Goal: Transaction & Acquisition: Obtain resource

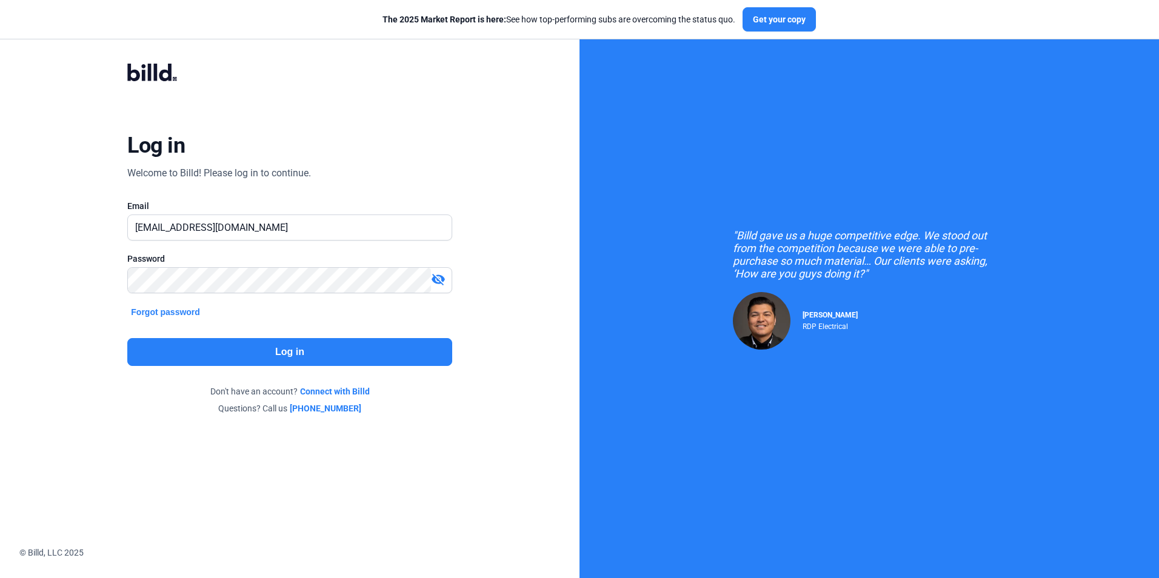
click at [410, 357] on button "Log in" at bounding box center [289, 352] width 324 height 28
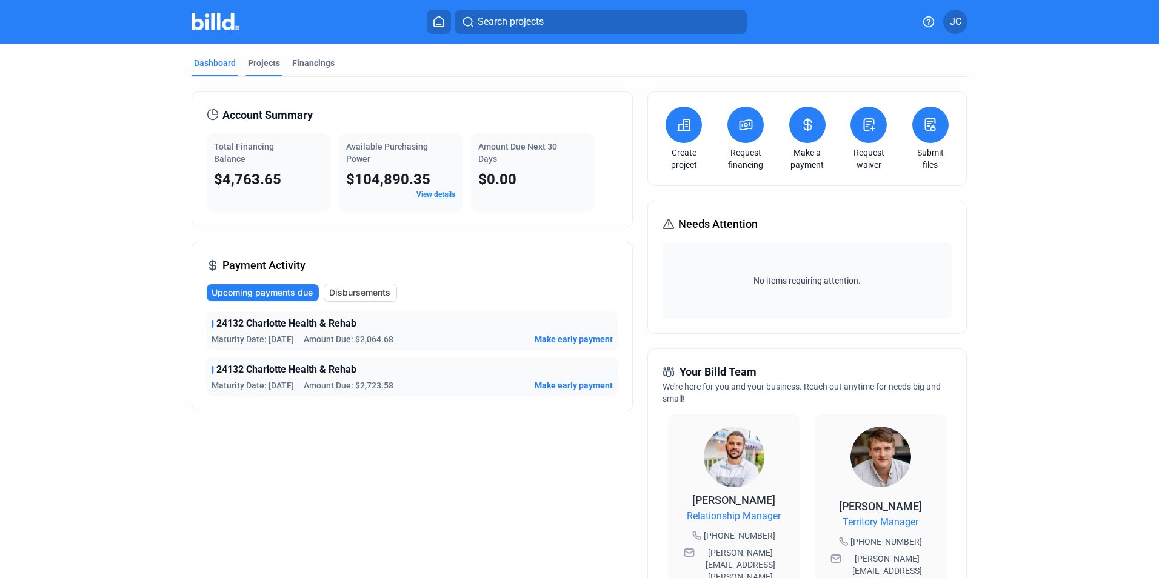
click at [241, 52] on mat-tab-group "Dashboard Projects Financings Account Summary Total Financing Balance $4,763.65…" at bounding box center [580, 463] width 776 height 839
click at [258, 64] on div "Projects" at bounding box center [264, 63] width 32 height 12
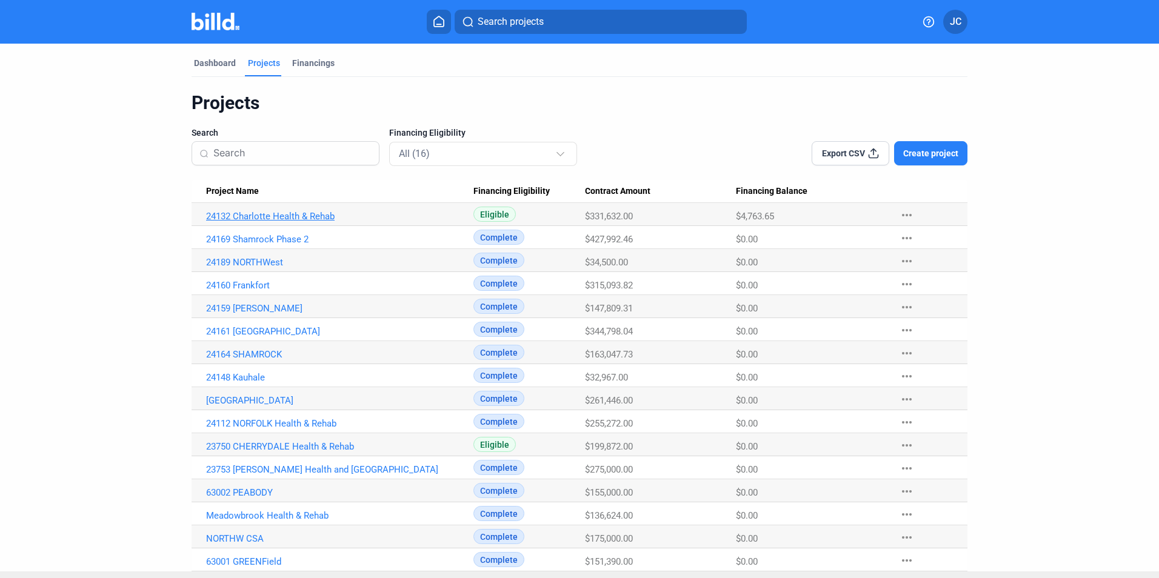
click at [259, 214] on link "24132 Charlotte Health & Rehab" at bounding box center [339, 216] width 267 height 11
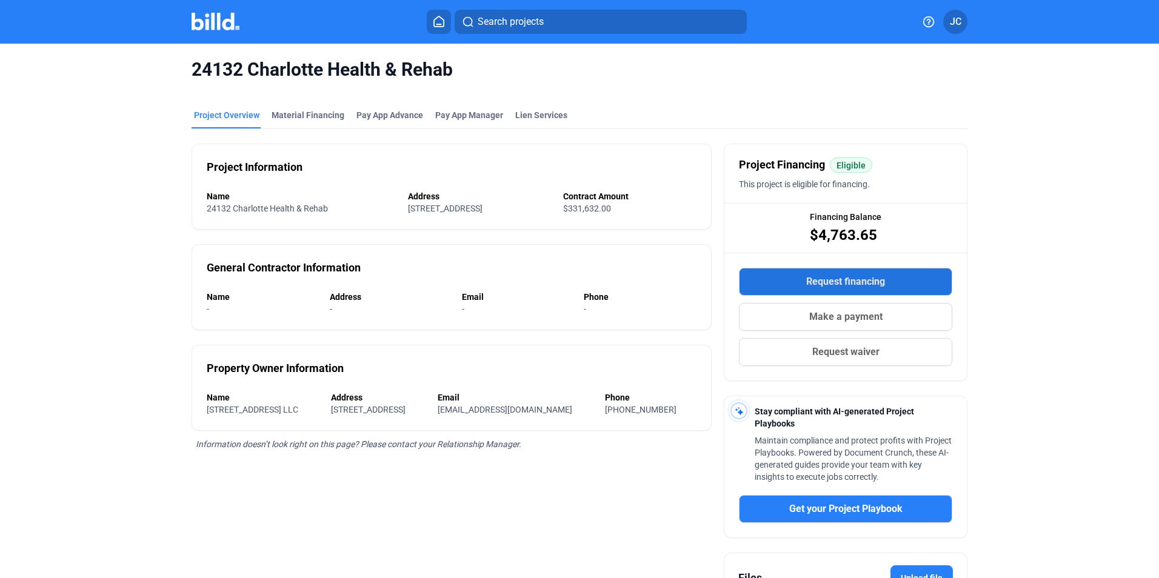
click at [820, 284] on span "Request financing" at bounding box center [845, 282] width 79 height 15
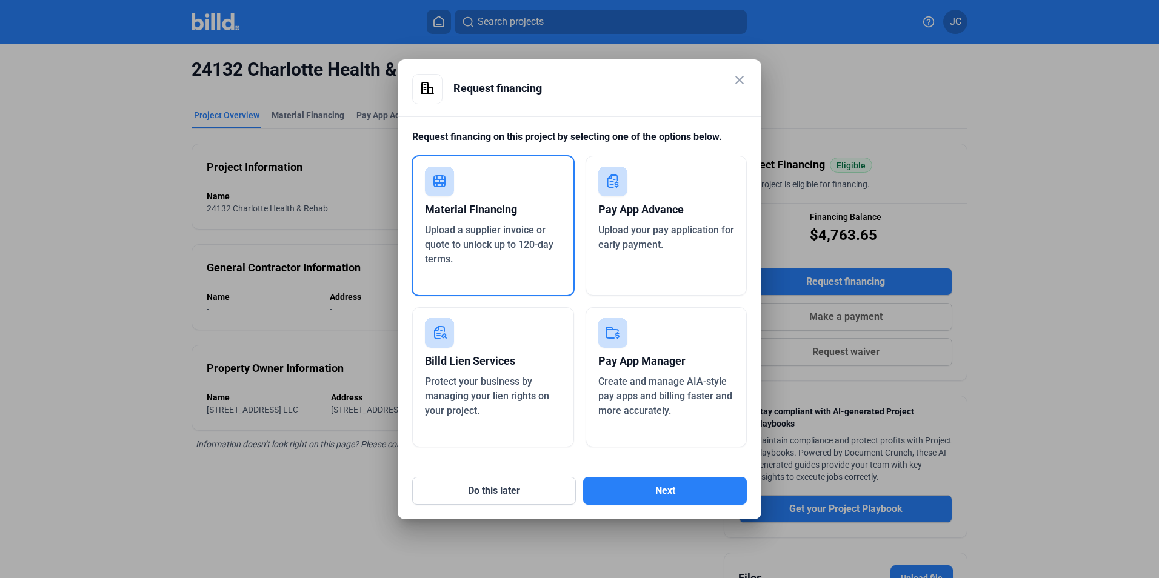
click at [543, 265] on div "Upload a supplier invoice or quote to unlock up to 120-day terms." at bounding box center [493, 245] width 136 height 44
click at [672, 488] on button "Next" at bounding box center [665, 491] width 164 height 28
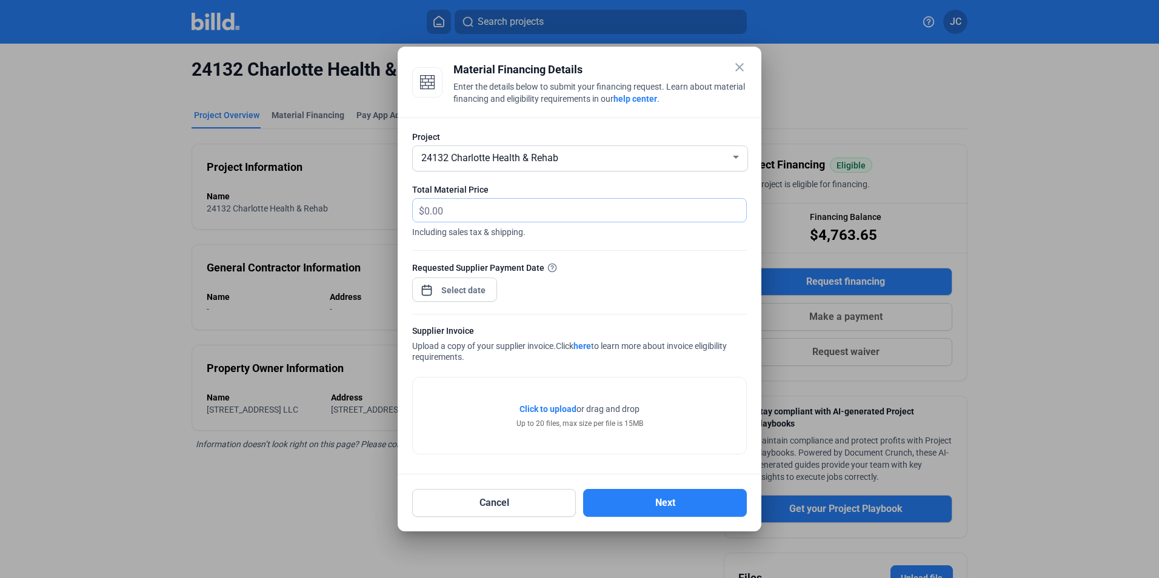
click at [536, 208] on input "text" at bounding box center [585, 211] width 322 height 24
click at [511, 202] on input "text" at bounding box center [585, 211] width 322 height 24
type input "1,883.32"
click at [459, 278] on div at bounding box center [454, 288] width 85 height 27
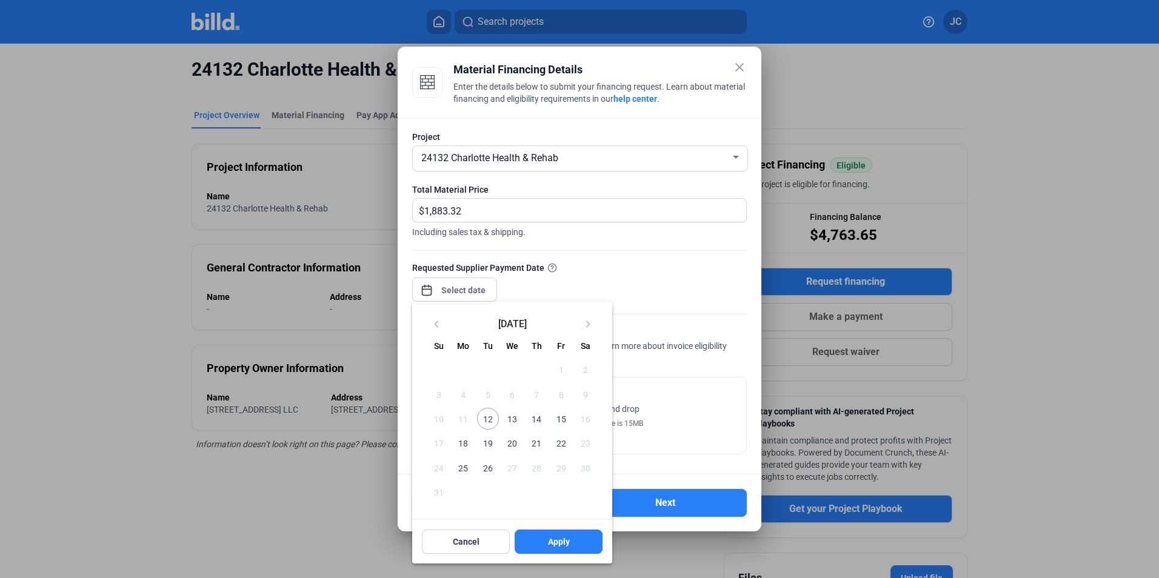
click at [459, 297] on div at bounding box center [579, 289] width 1159 height 578
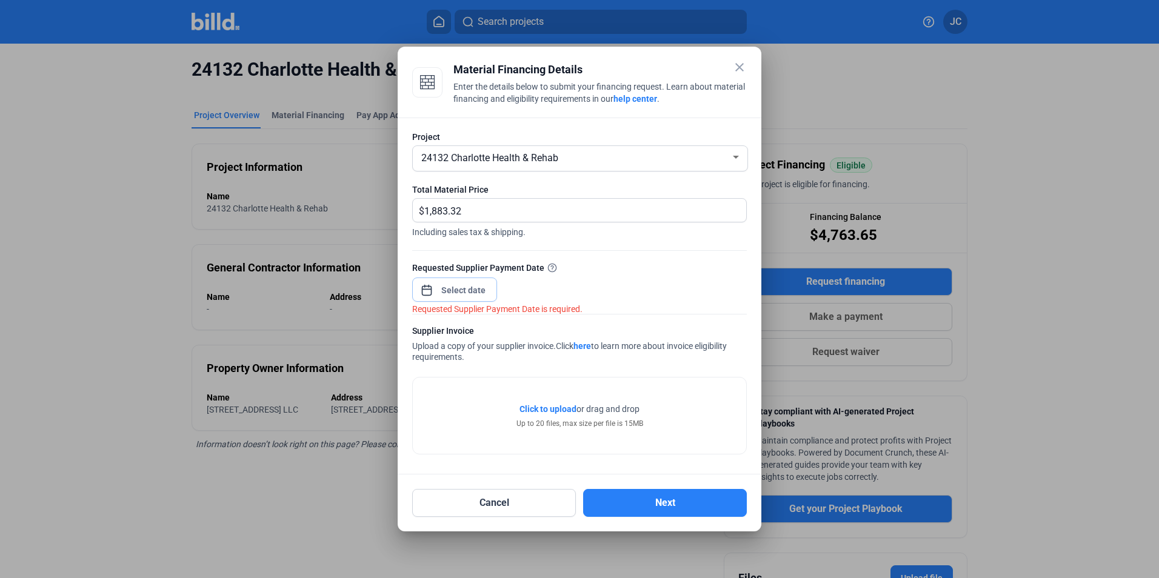
click at [459, 297] on input at bounding box center [464, 290] width 52 height 15
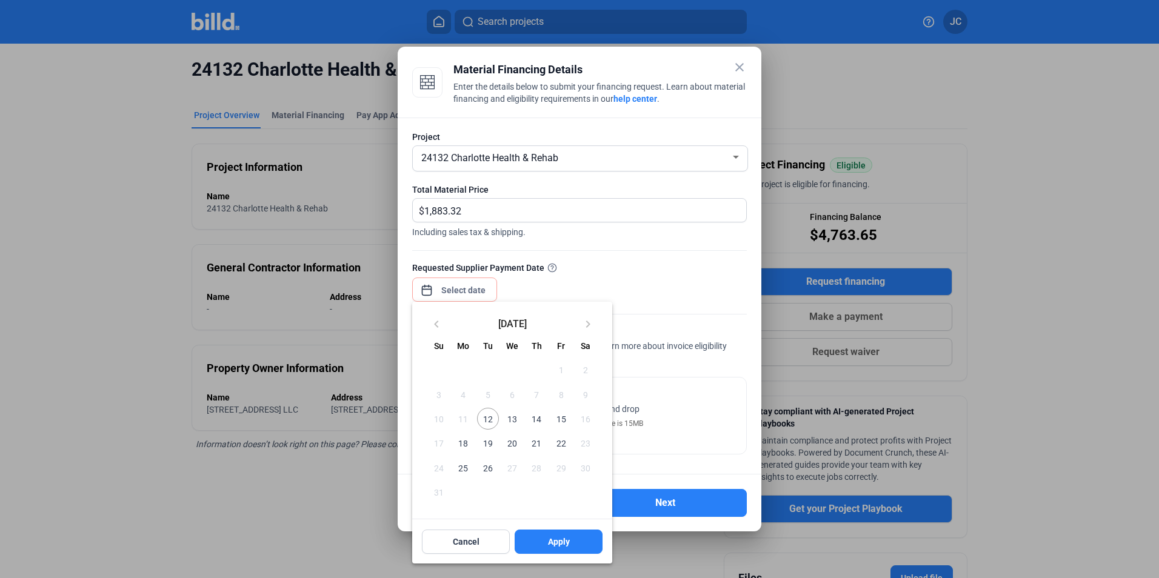
click at [491, 421] on span "12" at bounding box center [488, 419] width 22 height 22
click at [1076, 250] on div at bounding box center [579, 289] width 1159 height 578
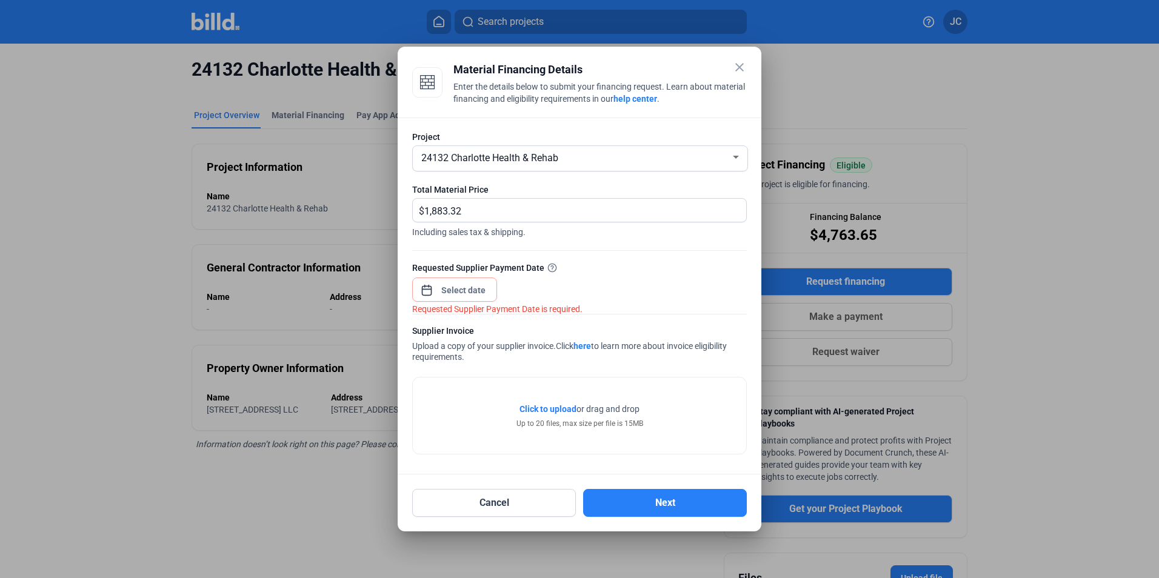
click at [469, 281] on div at bounding box center [464, 291] width 52 height 22
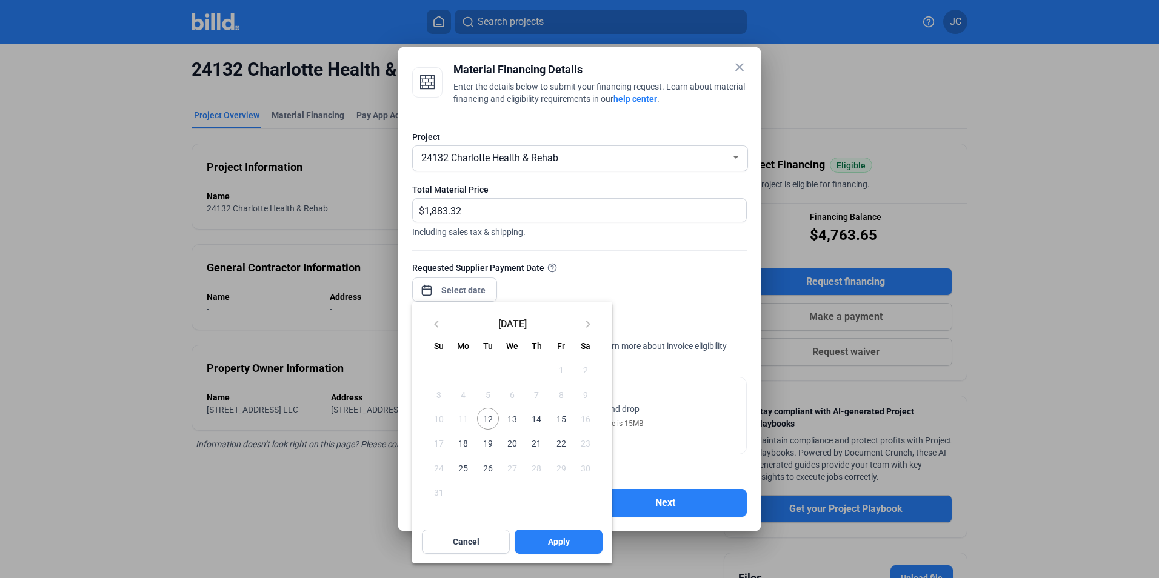
click at [467, 291] on div at bounding box center [579, 289] width 1159 height 578
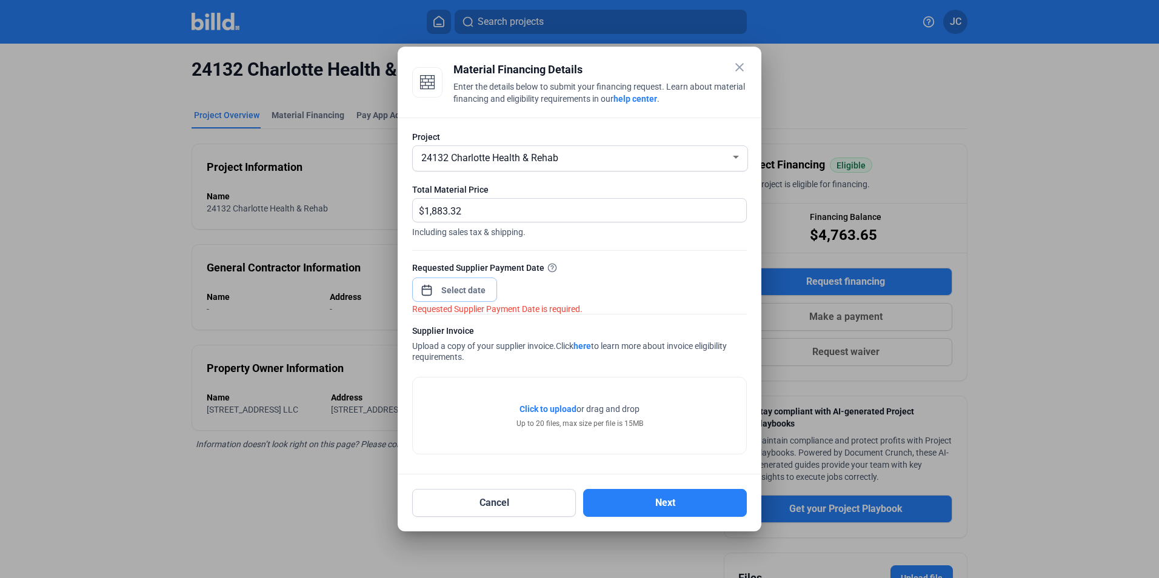
click at [472, 283] on input at bounding box center [464, 290] width 52 height 15
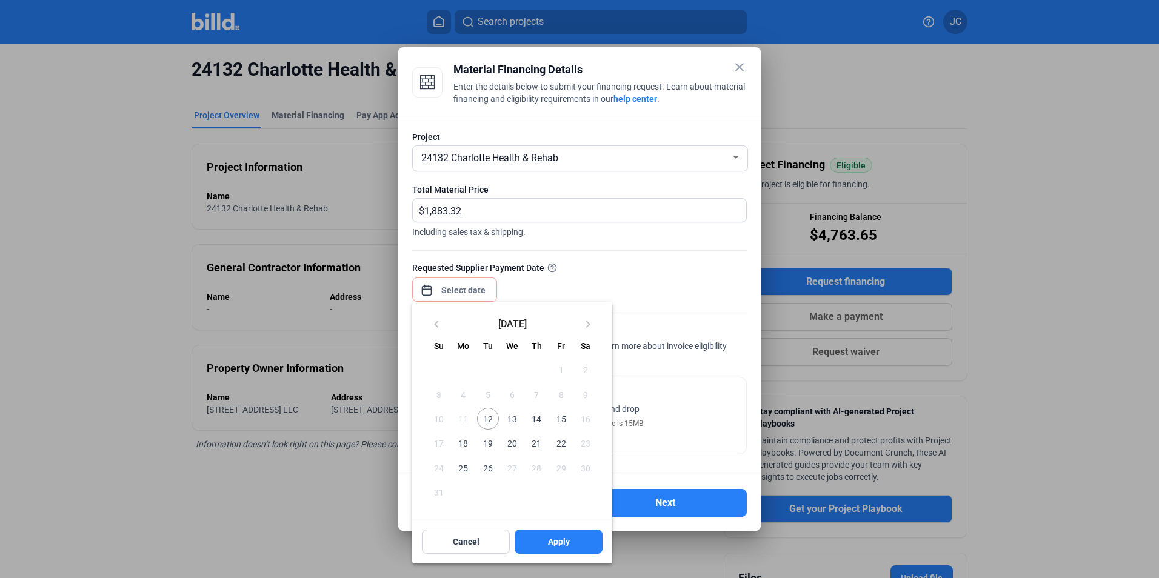
click at [490, 421] on span "12" at bounding box center [488, 419] width 22 height 22
click at [567, 545] on span "Apply" at bounding box center [559, 542] width 22 height 12
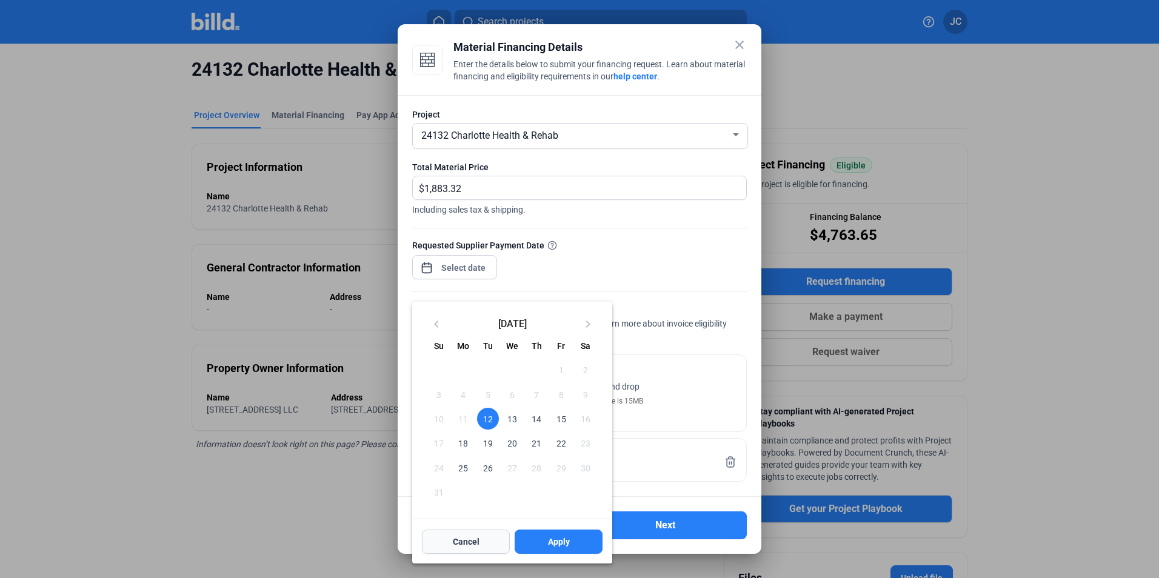
click at [452, 544] on button "Cancel" at bounding box center [466, 542] width 88 height 24
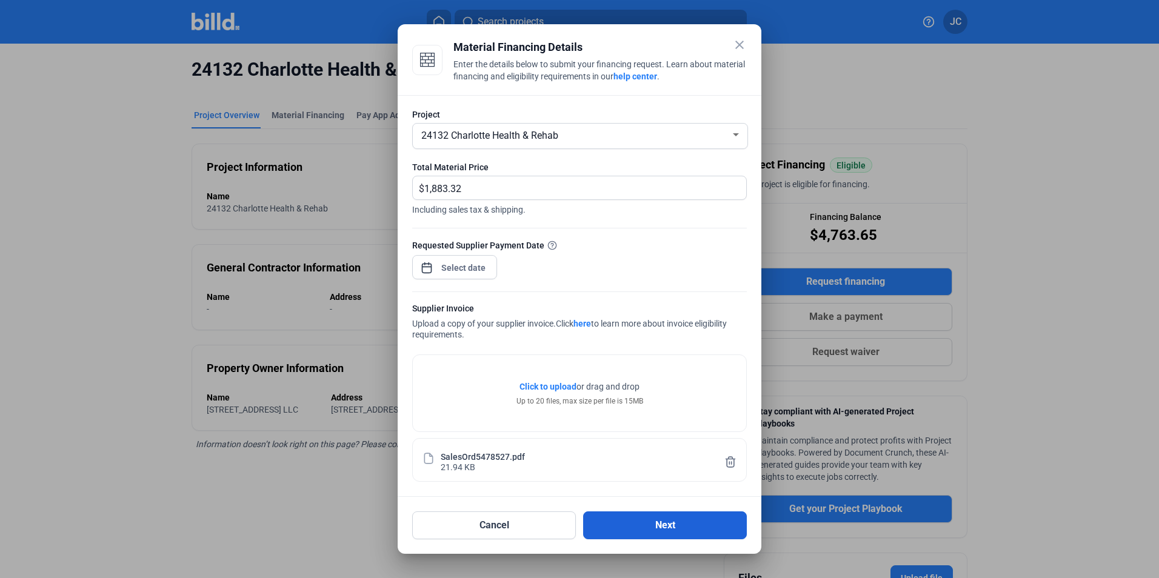
click at [680, 523] on button "Next" at bounding box center [665, 526] width 164 height 28
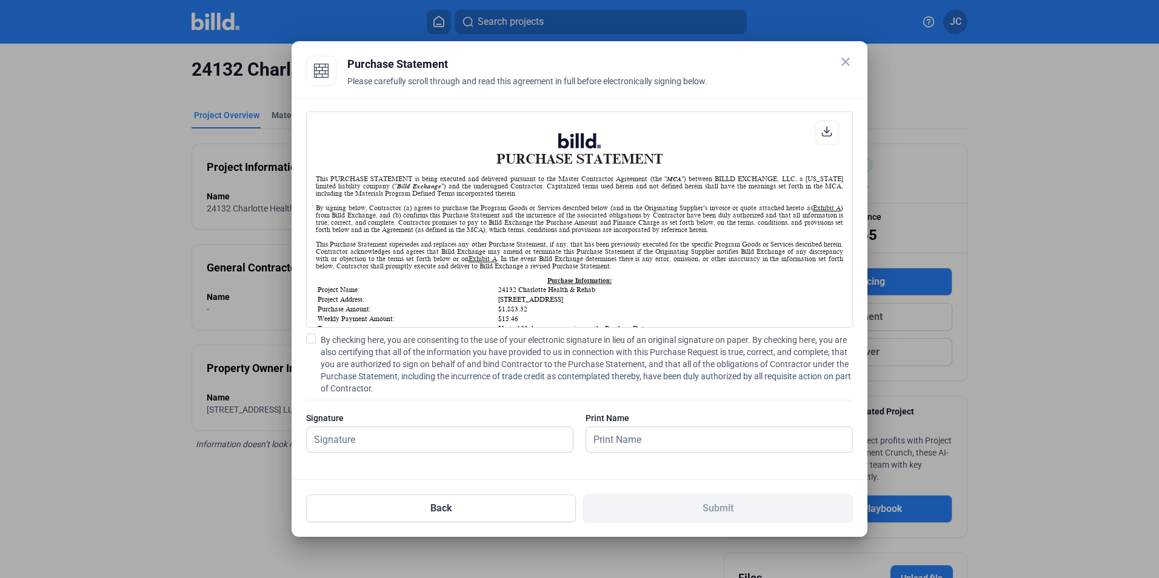
scroll to position [1, 0]
click at [310, 338] on span at bounding box center [311, 339] width 10 height 10
click at [0, 0] on input "By checking here, you are consenting to the use of your electronic signature in…" at bounding box center [0, 0] width 0 height 0
click at [350, 441] on input "text" at bounding box center [433, 439] width 253 height 25
click at [429, 420] on div "Signature" at bounding box center [439, 418] width 267 height 12
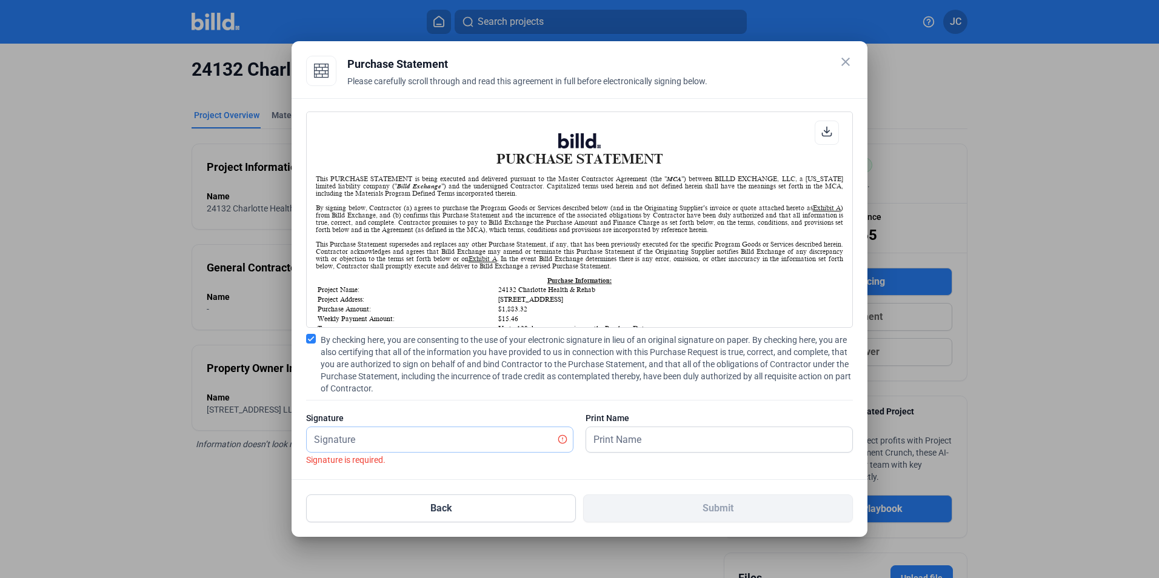
click at [418, 442] on input "text" at bounding box center [433, 439] width 253 height 25
click at [418, 442] on input "text" at bounding box center [440, 439] width 266 height 25
click at [400, 445] on input "text" at bounding box center [440, 439] width 266 height 25
click at [402, 437] on input "j" at bounding box center [440, 439] width 266 height 25
type input "j"
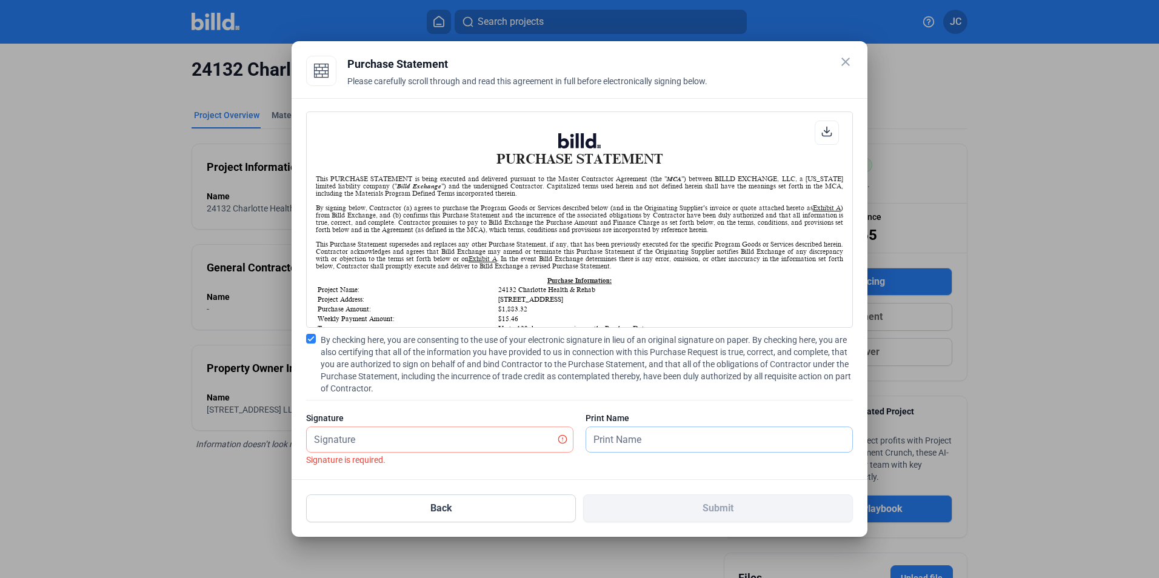
click at [623, 446] on input "text" at bounding box center [719, 439] width 266 height 25
click at [630, 441] on input "text" at bounding box center [719, 439] width 266 height 25
click at [525, 447] on input "text" at bounding box center [433, 439] width 253 height 25
click at [448, 442] on input "text" at bounding box center [440, 439] width 266 height 25
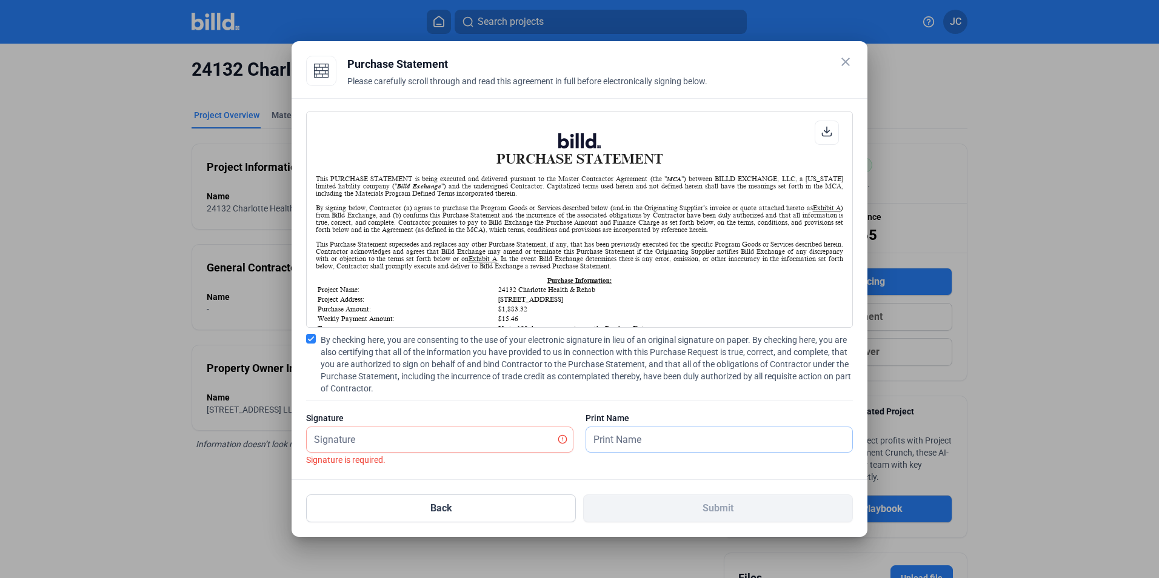
click at [656, 432] on input "text" at bounding box center [719, 439] width 266 height 25
click at [654, 439] on input "text" at bounding box center [719, 439] width 266 height 25
type input "j"
type input "I"
type input "[PERSON_NAME]"
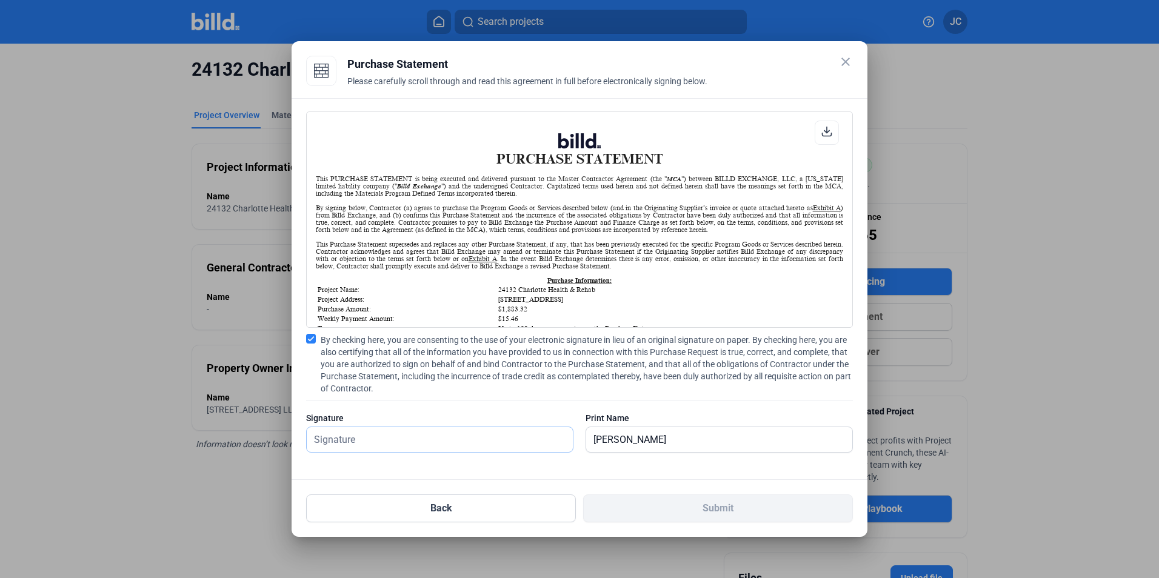
drag, startPoint x: 332, startPoint y: 437, endPoint x: 356, endPoint y: 439, distance: 24.4
click at [332, 437] on input "text" at bounding box center [440, 439] width 266 height 25
click at [363, 434] on input "text" at bounding box center [440, 439] width 266 height 25
click at [515, 432] on input "text" at bounding box center [440, 439] width 266 height 25
drag, startPoint x: 534, startPoint y: 437, endPoint x: 546, endPoint y: 440, distance: 12.4
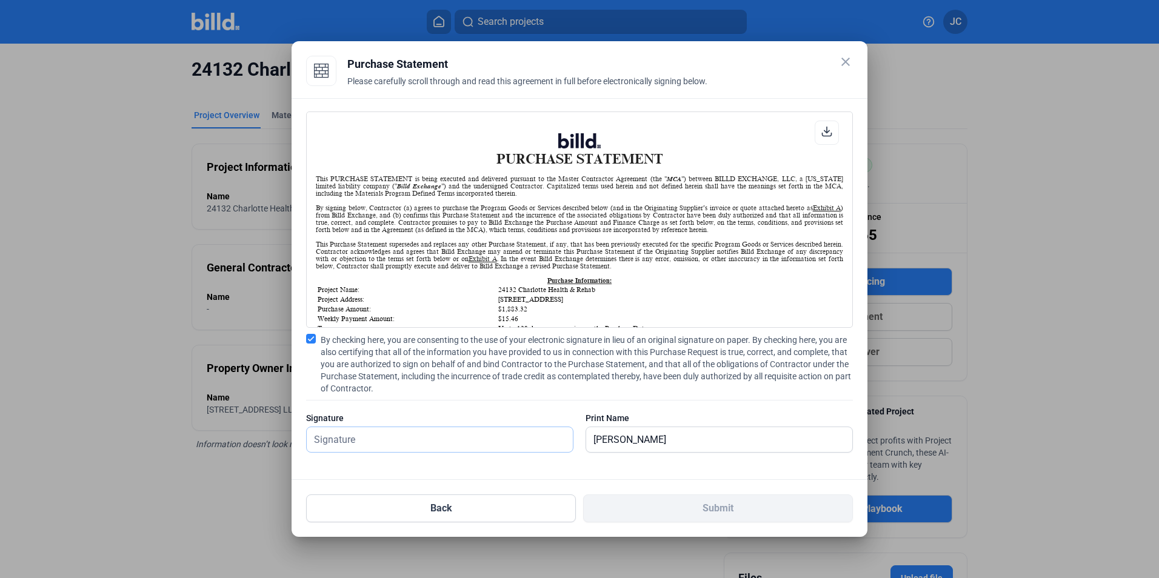
click at [534, 437] on input "text" at bounding box center [440, 439] width 266 height 25
drag, startPoint x: 429, startPoint y: 438, endPoint x: 525, endPoint y: 443, distance: 95.9
click at [531, 443] on input "text" at bounding box center [440, 439] width 266 height 25
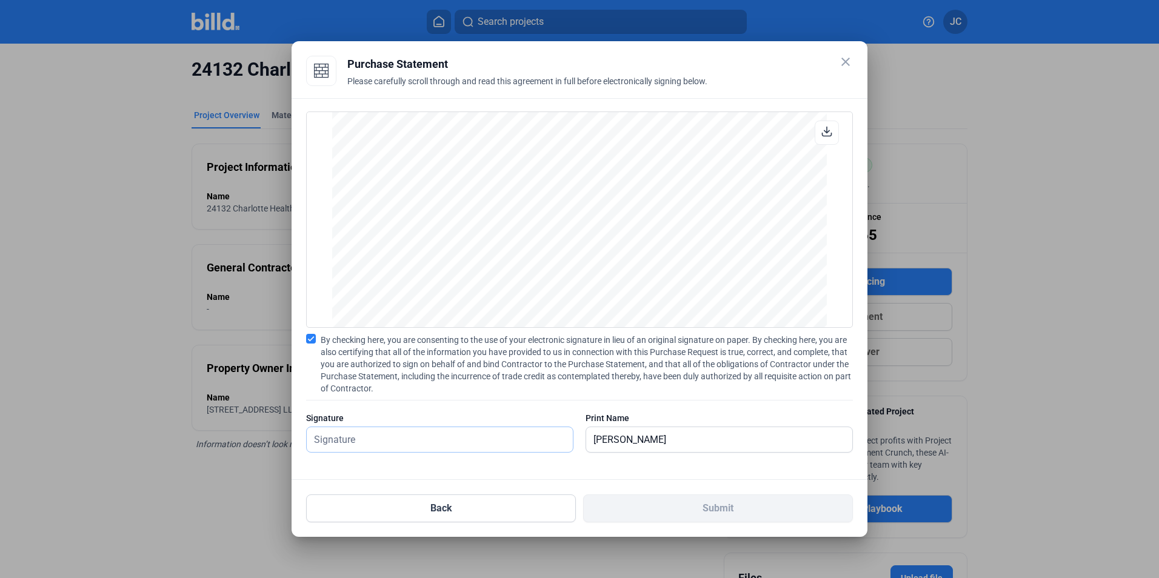
scroll to position [970, 0]
click at [706, 438] on input "[PERSON_NAME]" at bounding box center [719, 439] width 266 height 25
drag, startPoint x: 704, startPoint y: 441, endPoint x: 543, endPoint y: 452, distance: 161.1
click at [543, 452] on div "Signature Signature is required. Print Name [PERSON_NAME]" at bounding box center [579, 438] width 547 height 53
click at [528, 431] on div "Signature Signature is required." at bounding box center [439, 438] width 267 height 53
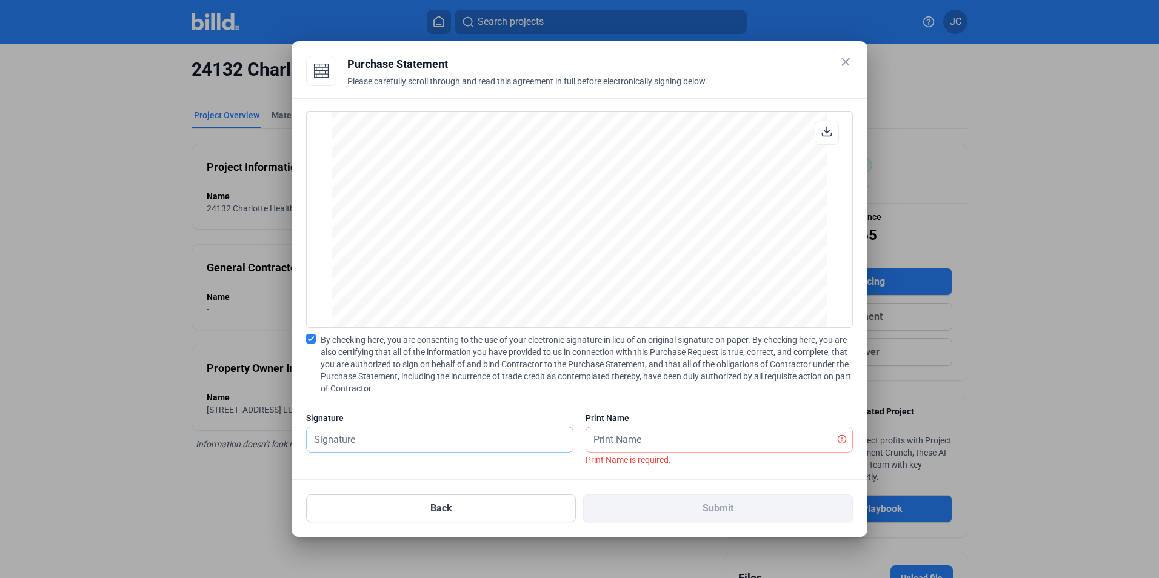
click at [527, 432] on input "text" at bounding box center [440, 439] width 266 height 25
click at [526, 432] on input "text" at bounding box center [440, 439] width 266 height 25
click at [746, 432] on input "text" at bounding box center [712, 439] width 253 height 25
click at [567, 435] on icon at bounding box center [563, 440] width 10 height 10
click at [562, 442] on icon at bounding box center [563, 440] width 10 height 10
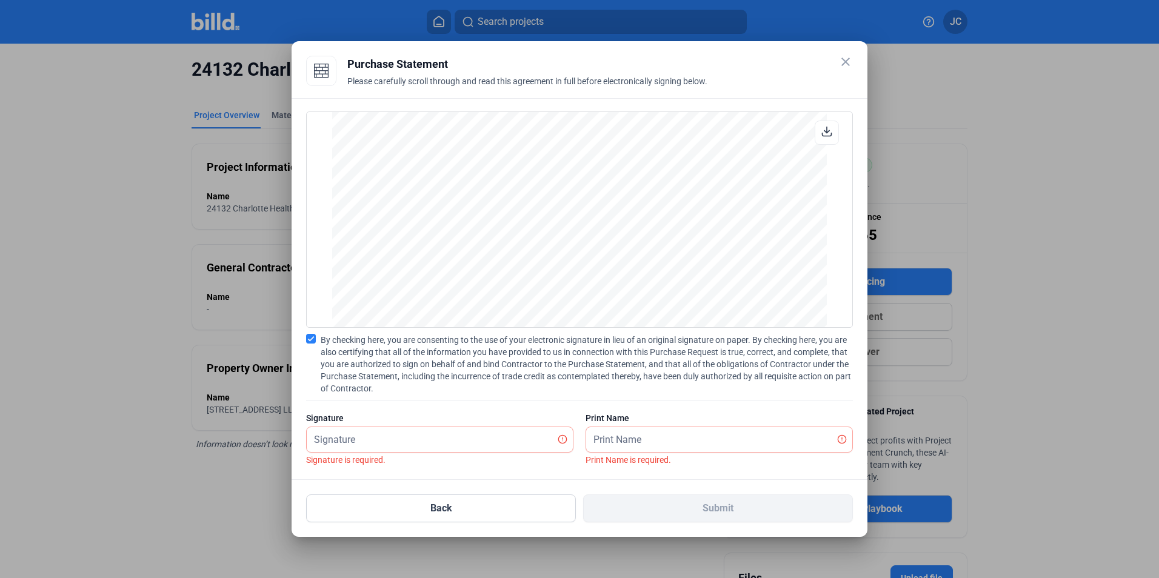
click at [841, 63] on mat-icon "close" at bounding box center [846, 62] width 15 height 15
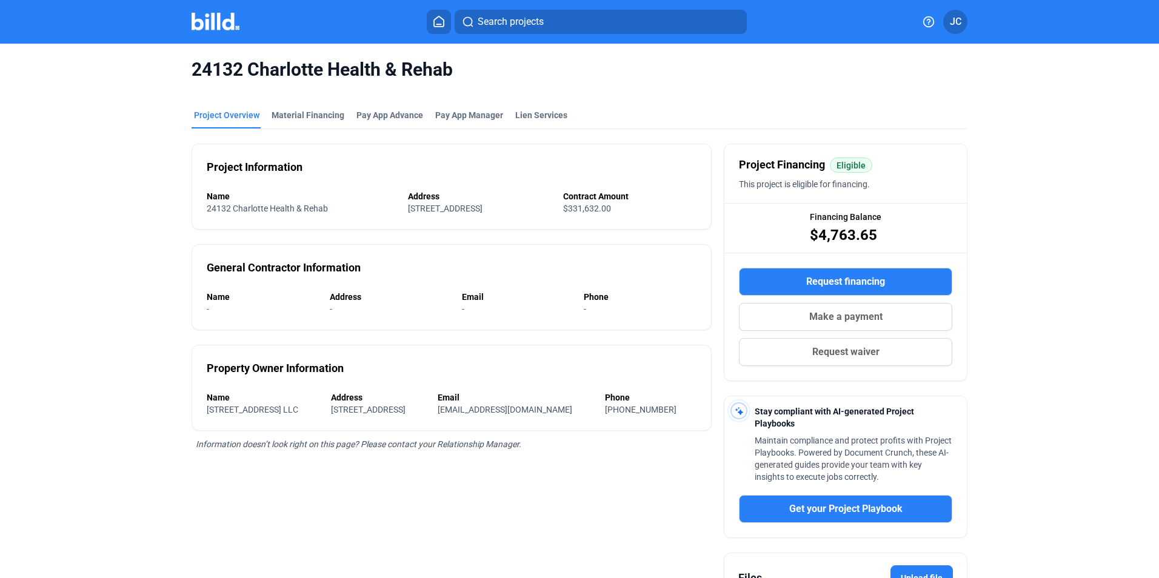
click at [845, 284] on span "Request financing" at bounding box center [845, 282] width 79 height 15
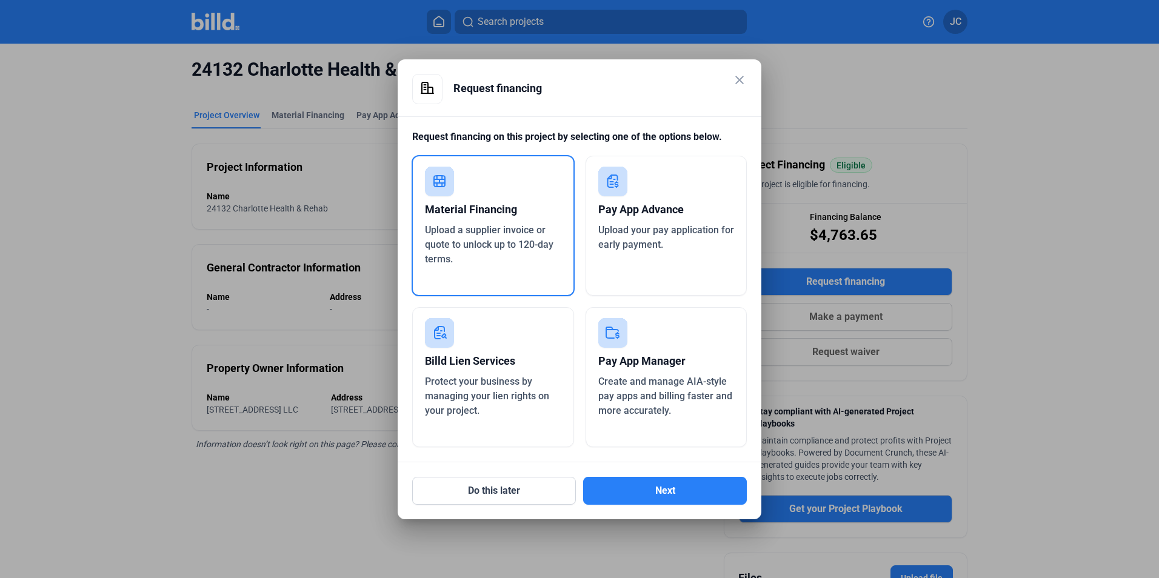
click at [494, 242] on span "Upload a supplier invoice or quote to unlock up to 120-day terms." at bounding box center [489, 244] width 129 height 41
click at [689, 501] on button "Next" at bounding box center [665, 491] width 164 height 28
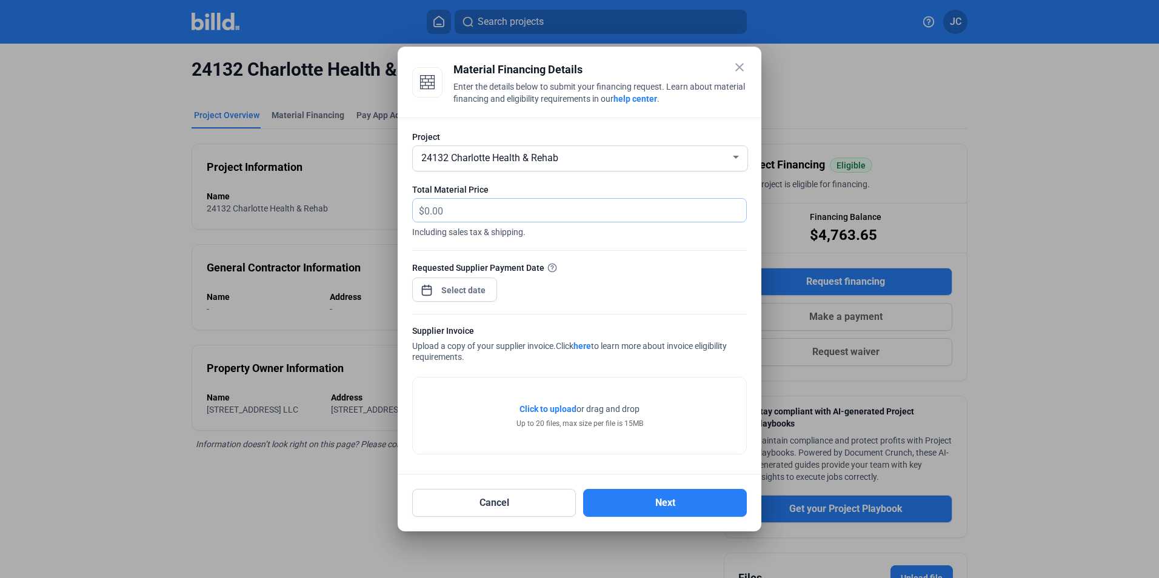
click at [476, 208] on input "text" at bounding box center [585, 211] width 322 height 24
type input "1,883.32"
click at [483, 289] on div "close Material Financing Details Enter the details below to submit your financi…" at bounding box center [579, 289] width 1159 height 578
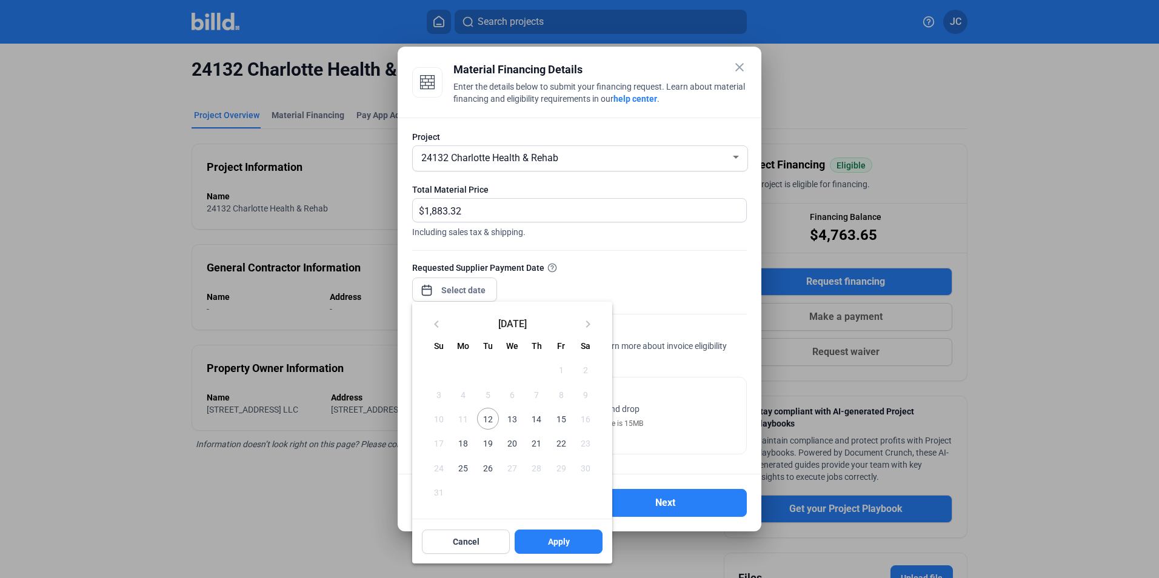
drag, startPoint x: 484, startPoint y: 411, endPoint x: 485, endPoint y: 420, distance: 9.1
click at [484, 412] on span "12" at bounding box center [488, 419] width 22 height 22
click at [490, 427] on span "12" at bounding box center [488, 419] width 22 height 22
click at [582, 543] on button "Apply" at bounding box center [559, 542] width 88 height 24
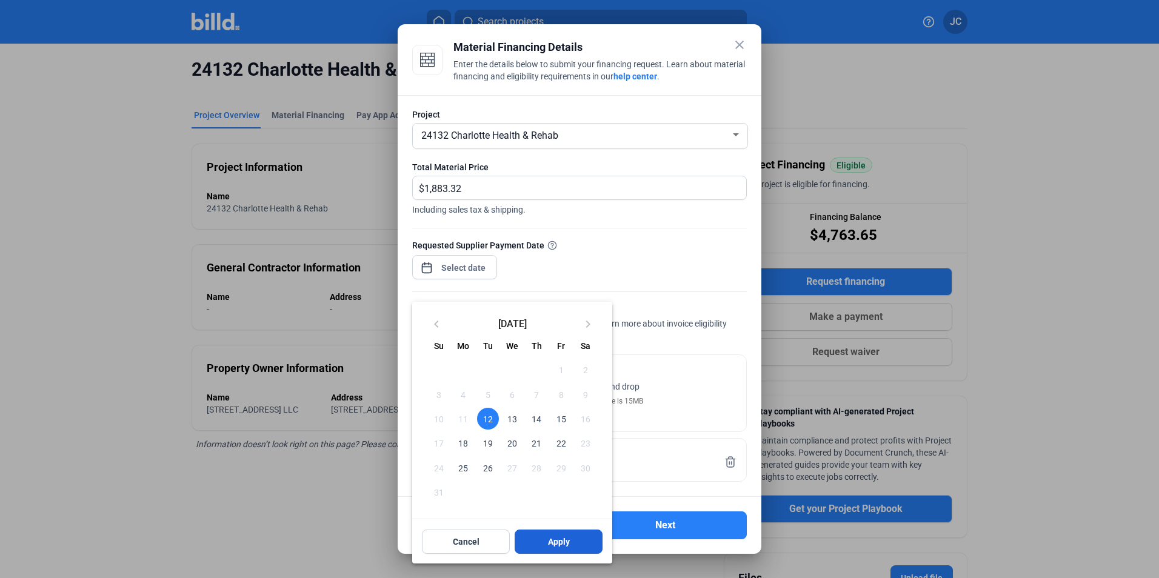
click at [549, 550] on button "Apply" at bounding box center [559, 542] width 88 height 24
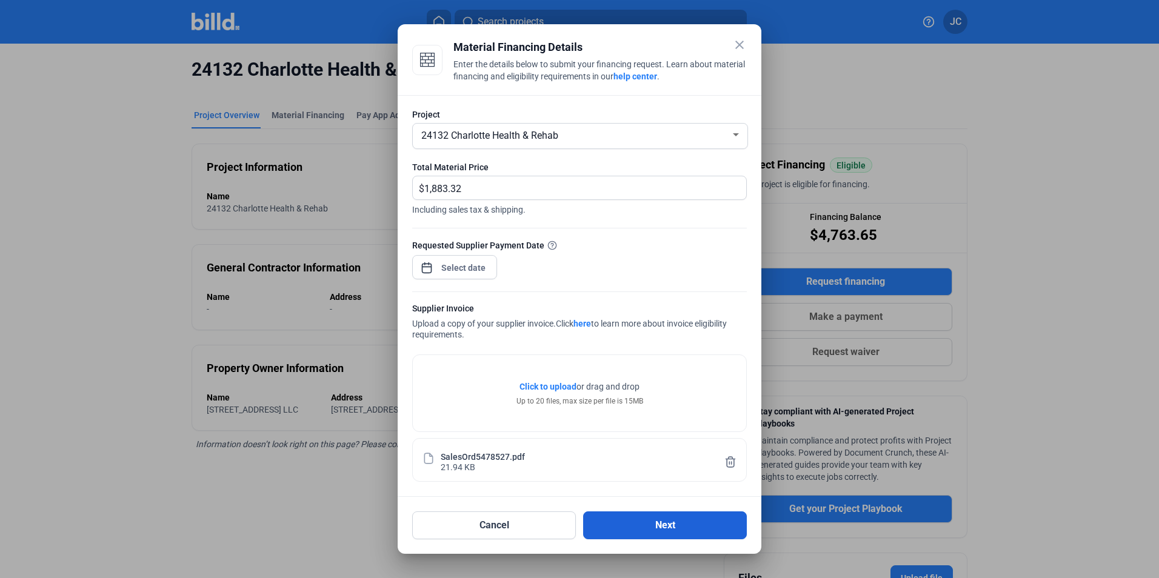
click at [687, 520] on button "Next" at bounding box center [665, 526] width 164 height 28
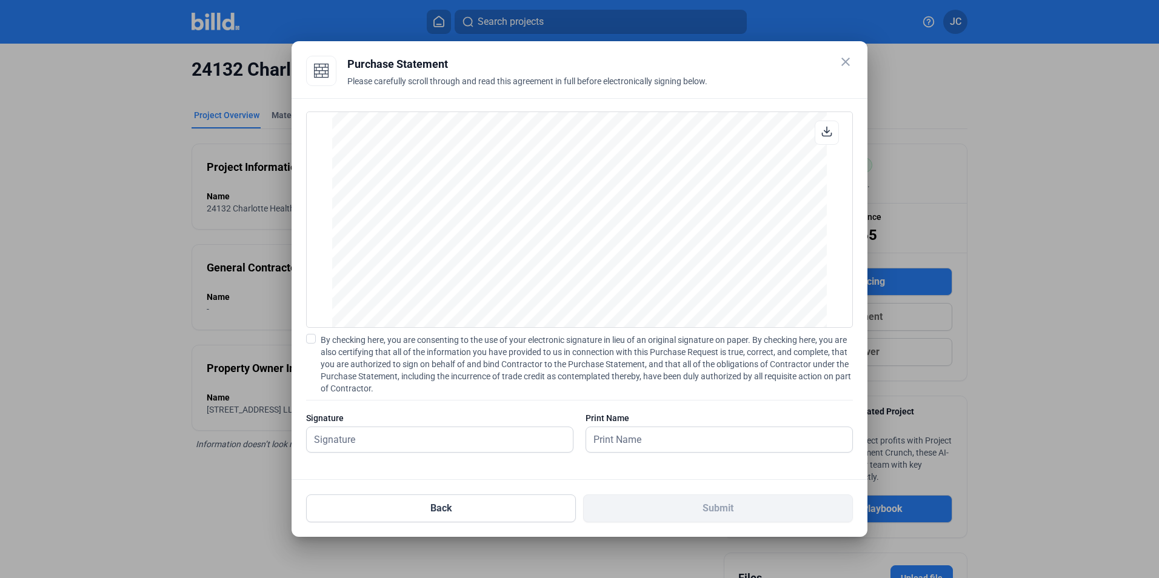
scroll to position [1007, 0]
click at [317, 339] on label "By checking here, you are consenting to the use of your electronic signature in…" at bounding box center [579, 364] width 547 height 61
click at [0, 0] on input "By checking here, you are consenting to the use of your electronic signature in…" at bounding box center [0, 0] width 0 height 0
click at [339, 429] on div "Signature" at bounding box center [439, 438] width 267 height 53
click at [369, 438] on input "text" at bounding box center [433, 439] width 253 height 25
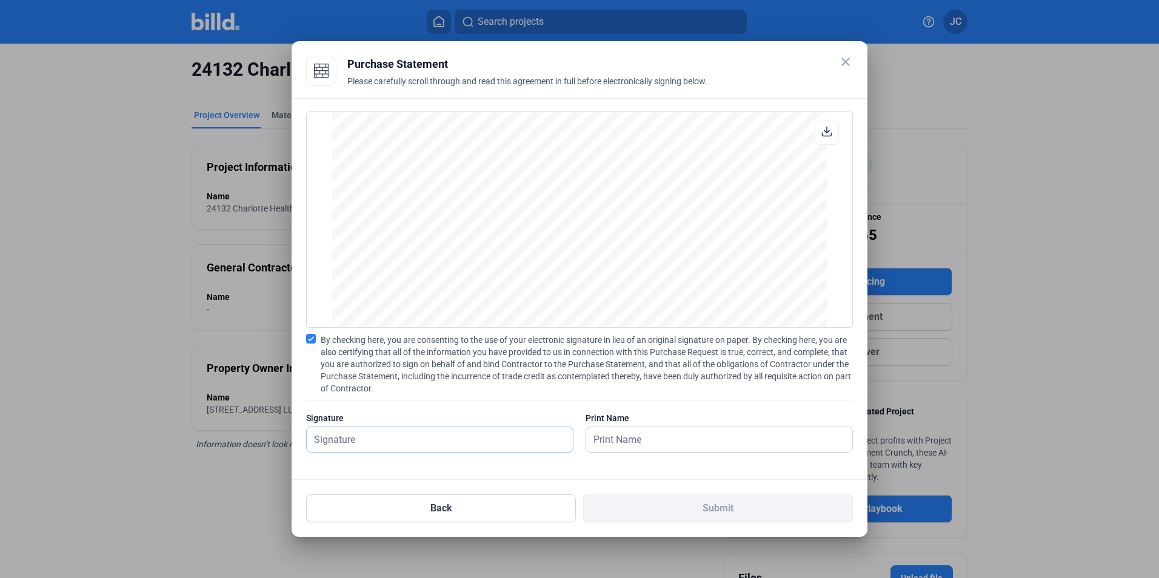
click at [369, 438] on input "text" at bounding box center [440, 439] width 266 height 25
drag, startPoint x: 369, startPoint y: 438, endPoint x: 316, endPoint y: 441, distance: 52.8
click at [316, 441] on input "text" at bounding box center [440, 439] width 266 height 25
type input "j"
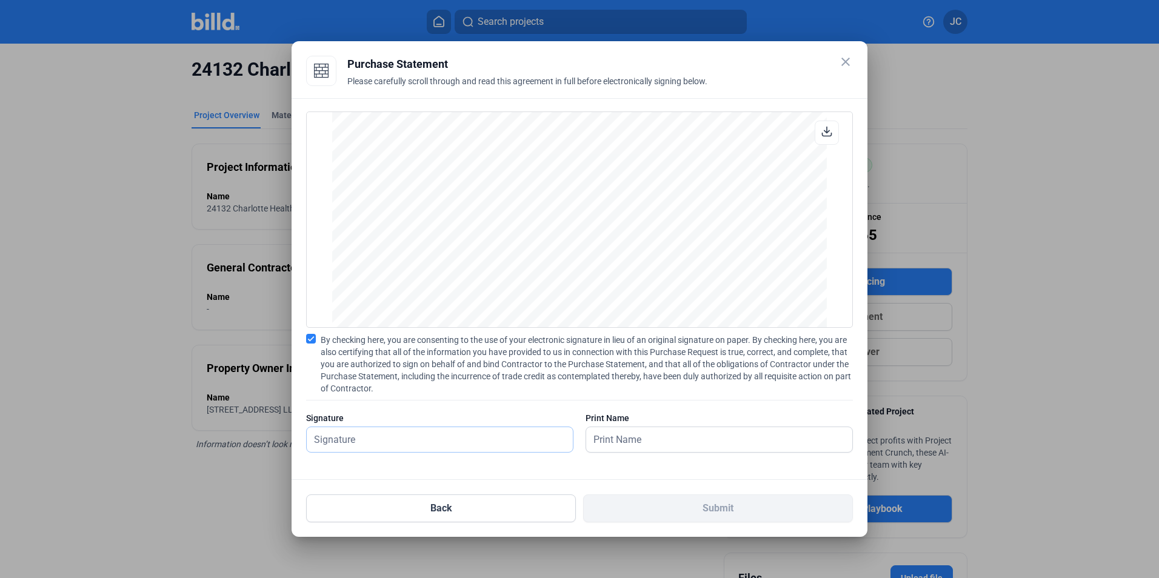
type input "K"
type input "[PERSON_NAME]"
click at [665, 447] on input "text" at bounding box center [719, 439] width 266 height 25
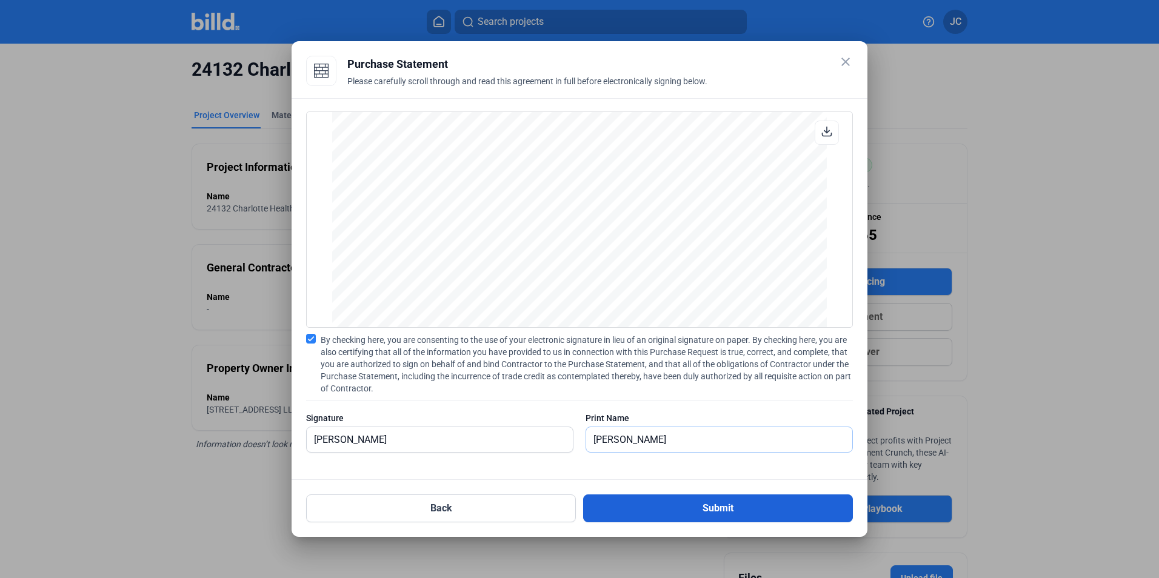
type input "[PERSON_NAME]"
click at [650, 511] on button "Submit" at bounding box center [718, 509] width 270 height 28
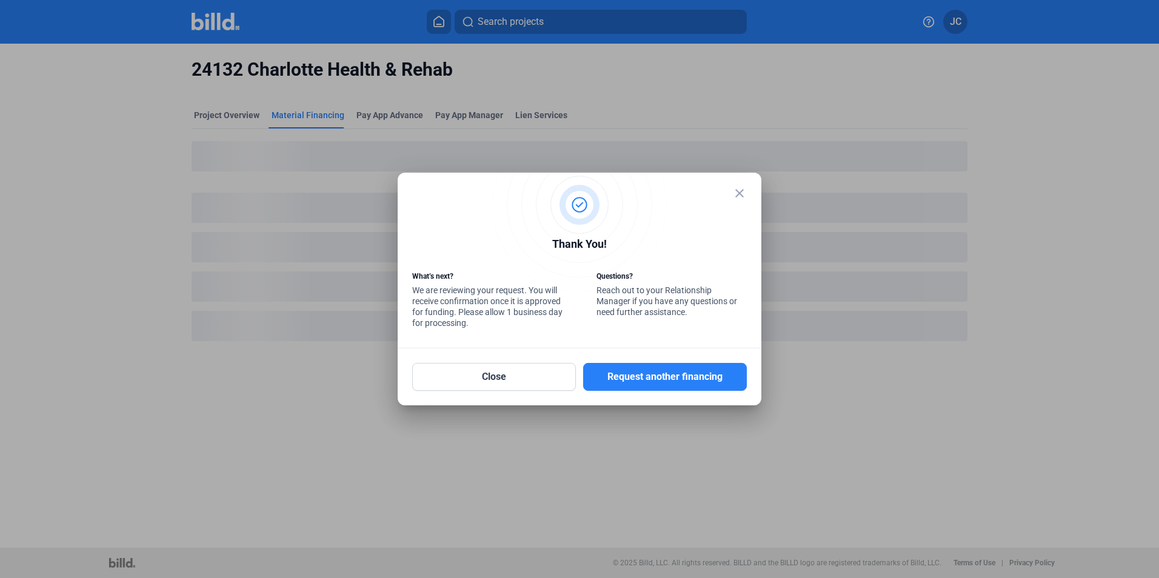
click at [745, 196] on mat-icon "close" at bounding box center [739, 193] width 15 height 15
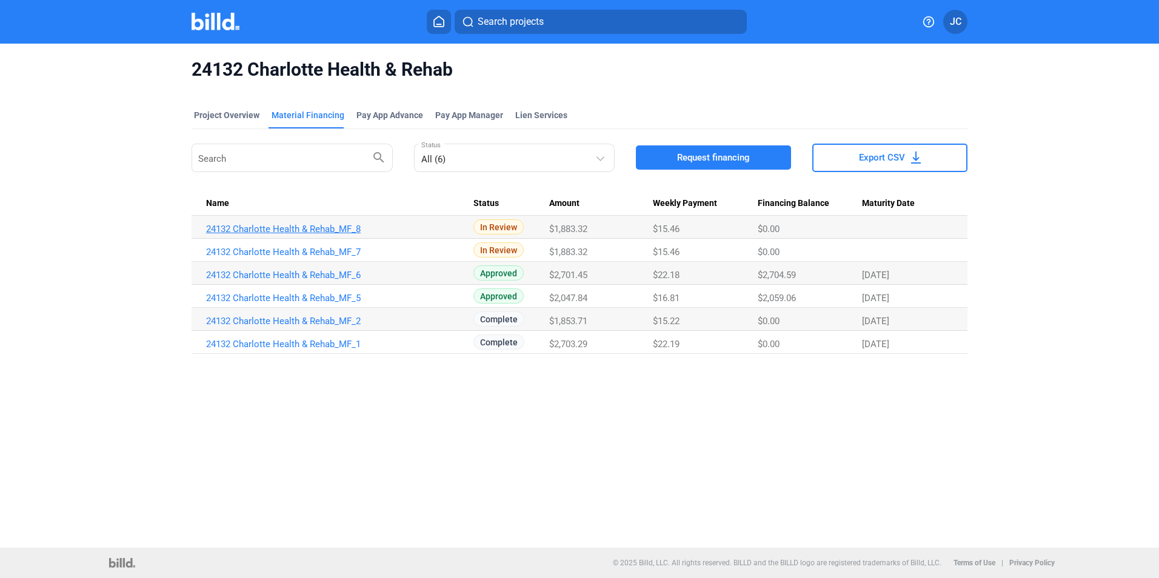
click at [318, 233] on link "24132 Charlotte Health & Rehab_MF_8" at bounding box center [339, 229] width 267 height 11
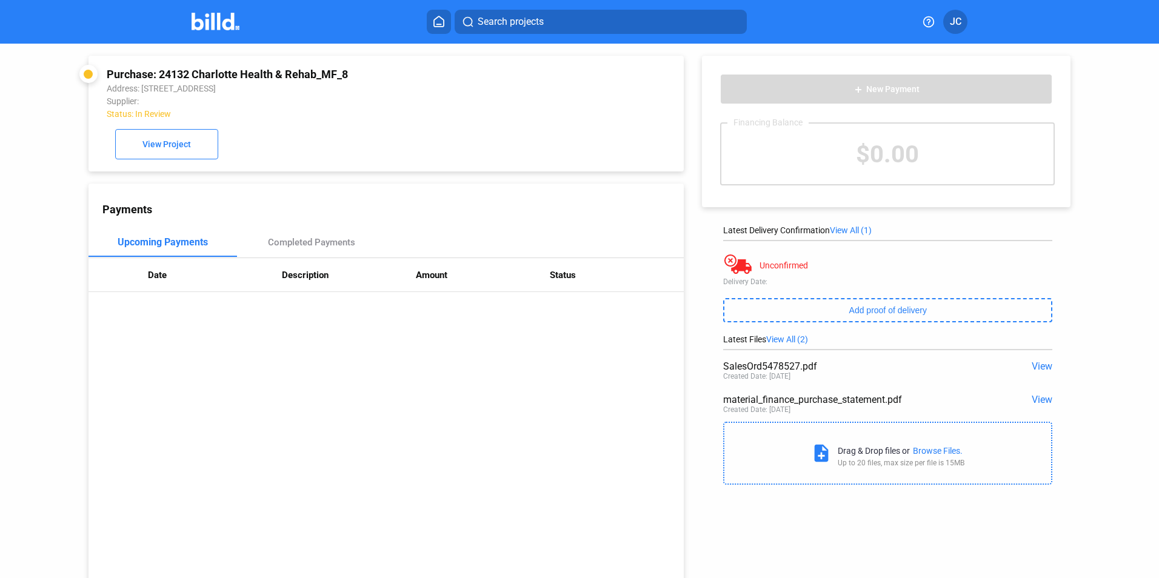
click at [188, 16] on div "Search projects JC" at bounding box center [579, 22] width 945 height 24
click at [228, 20] on img at bounding box center [216, 22] width 48 height 18
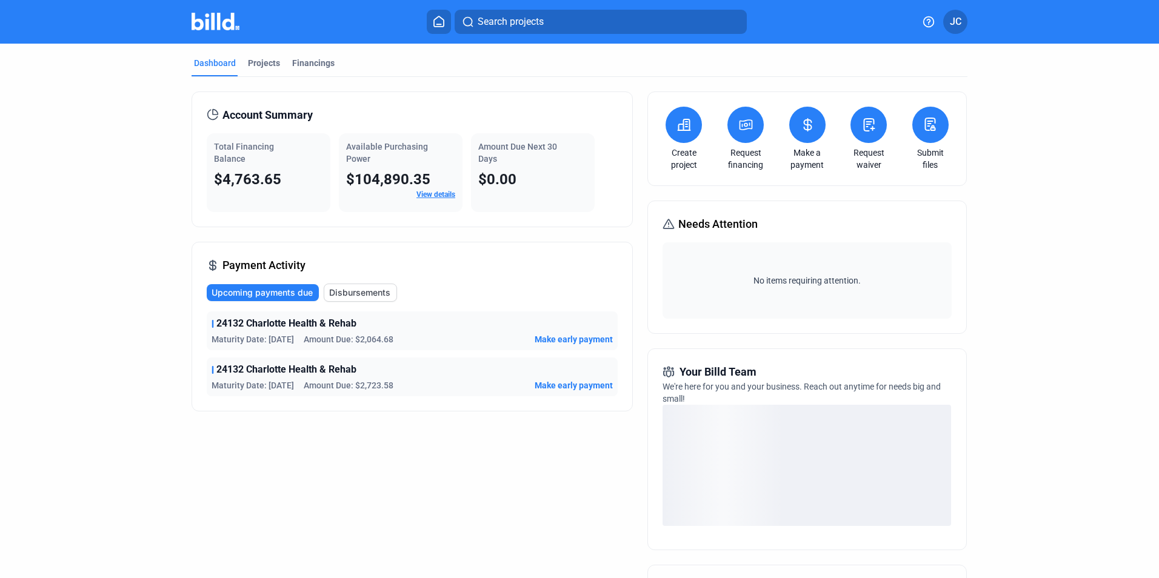
click at [264, 56] on mat-tab-group "Dashboard Projects Financings Account Summary Total Financing Balance $4,763.65…" at bounding box center [580, 426] width 776 height 764
click at [263, 61] on div "Projects" at bounding box center [264, 63] width 32 height 12
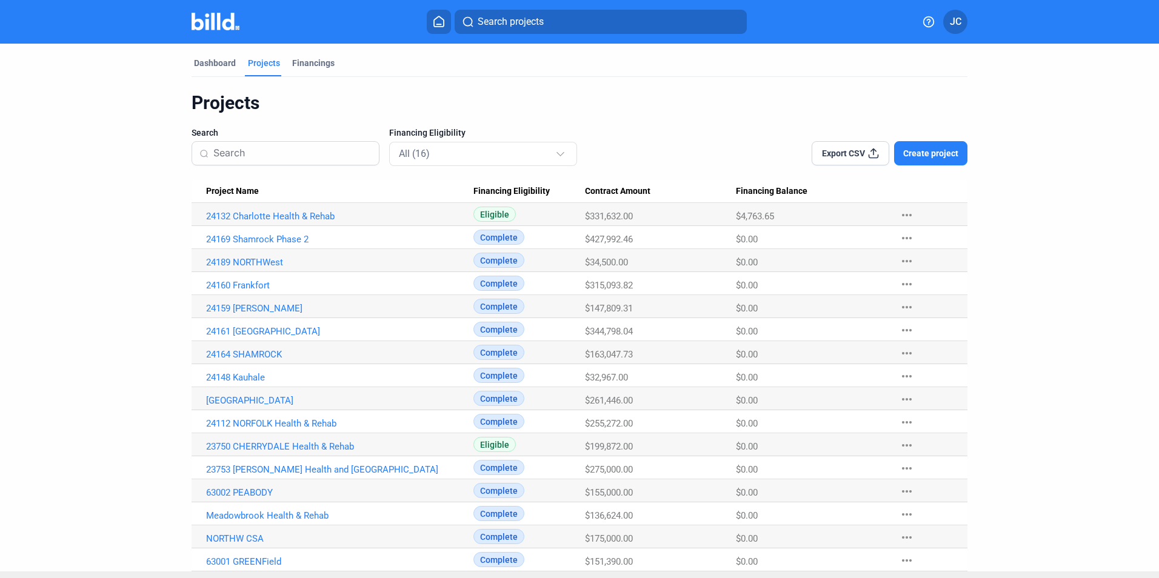
click at [263, 210] on Name "24132 Charlotte Health & Rehab" at bounding box center [333, 214] width 282 height 23
click at [262, 212] on link "24132 Charlotte Health & Rehab" at bounding box center [339, 216] width 267 height 11
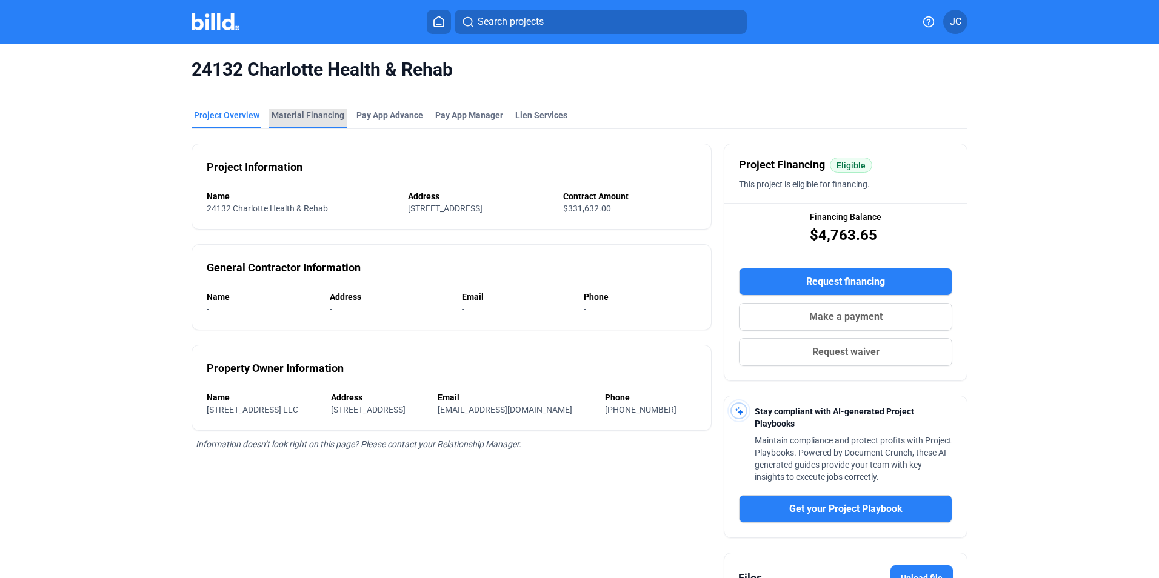
click at [309, 112] on div "Material Financing" at bounding box center [308, 115] width 73 height 12
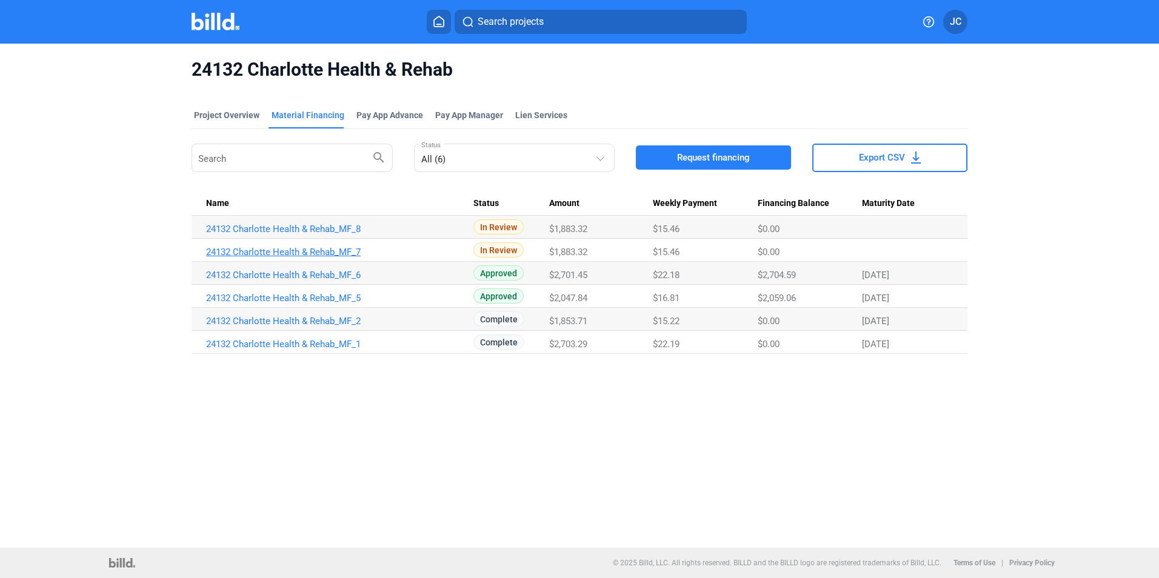
click at [281, 235] on link "24132 Charlotte Health & Rehab_MF_7" at bounding box center [339, 229] width 267 height 11
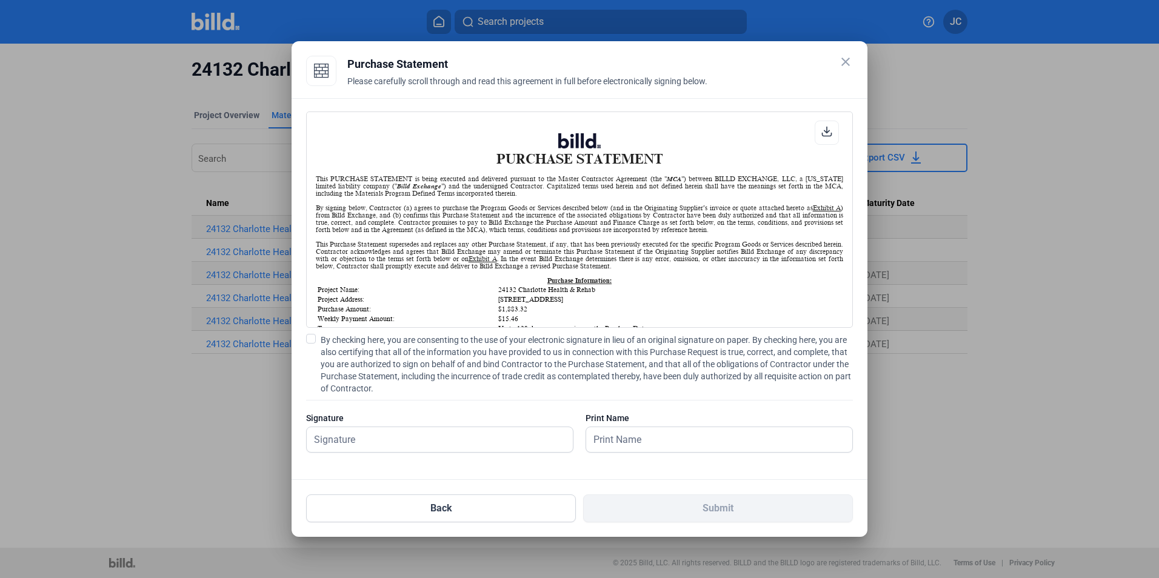
scroll to position [1, 0]
click at [848, 62] on mat-icon "close" at bounding box center [846, 62] width 15 height 15
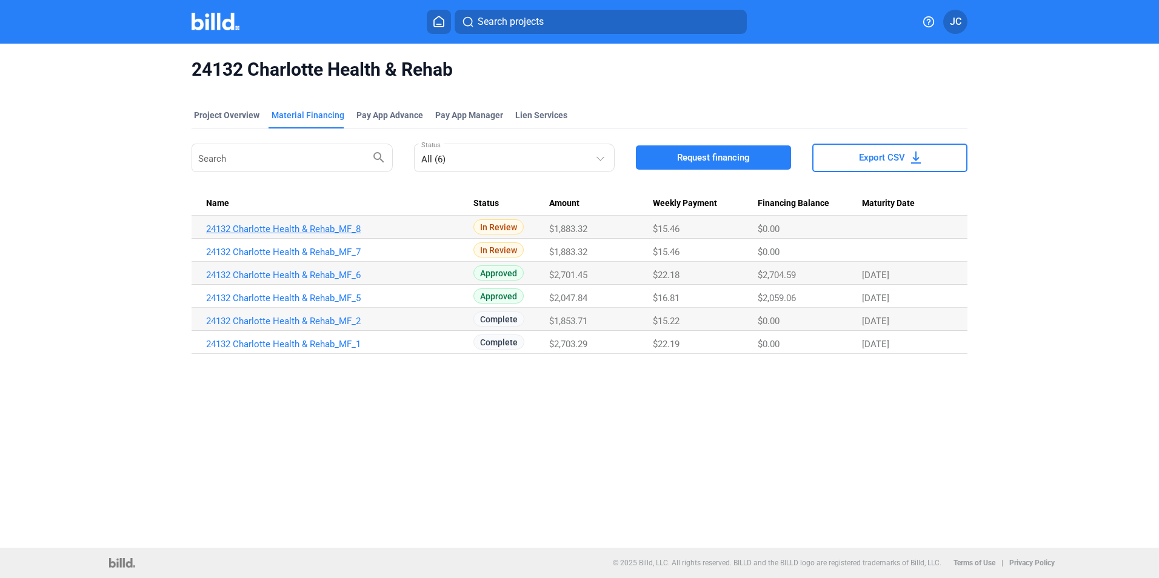
click at [336, 225] on link "24132 Charlotte Health & Rehab_MF_8" at bounding box center [339, 229] width 267 height 11
